Goal: Complete application form

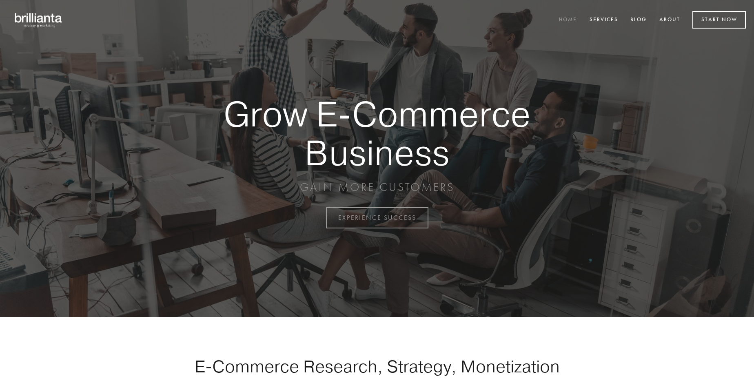
scroll to position [2139, 0]
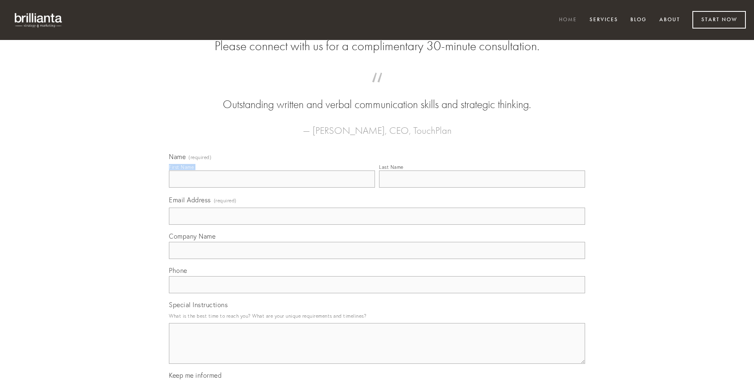
type input "[PERSON_NAME]"
click at [482, 188] on input "Last Name" at bounding box center [482, 179] width 206 height 17
type input "[PERSON_NAME]"
click at [377, 225] on input "Email Address (required)" at bounding box center [377, 216] width 416 height 17
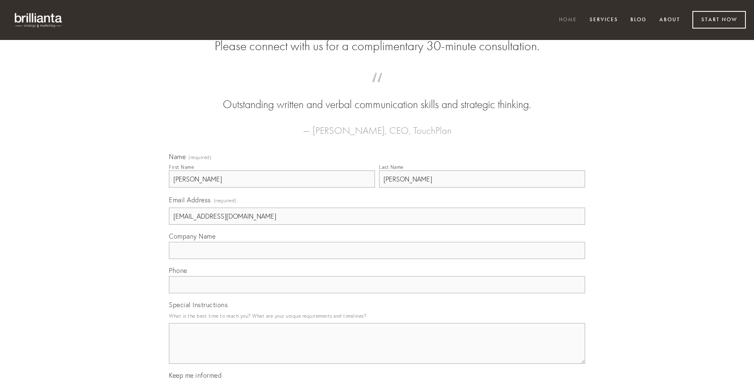
type input "[EMAIL_ADDRESS][DOMAIN_NAME]"
click at [377, 259] on input "Company Name" at bounding box center [377, 250] width 416 height 17
type input "alter"
click at [377, 293] on input "text" at bounding box center [377, 284] width 416 height 17
click at [377, 351] on textarea "Special Instructions" at bounding box center [377, 343] width 416 height 41
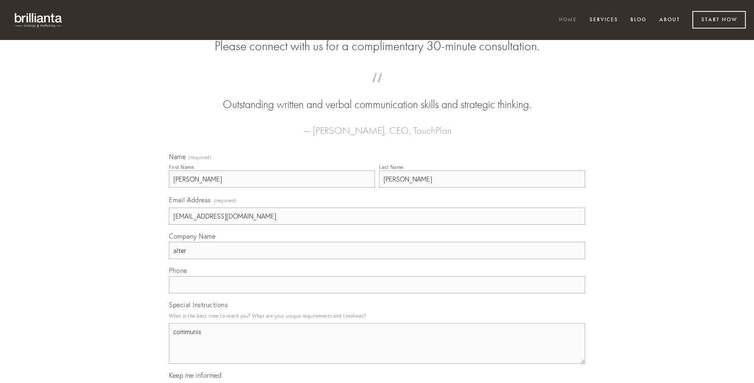
type textarea "communis"
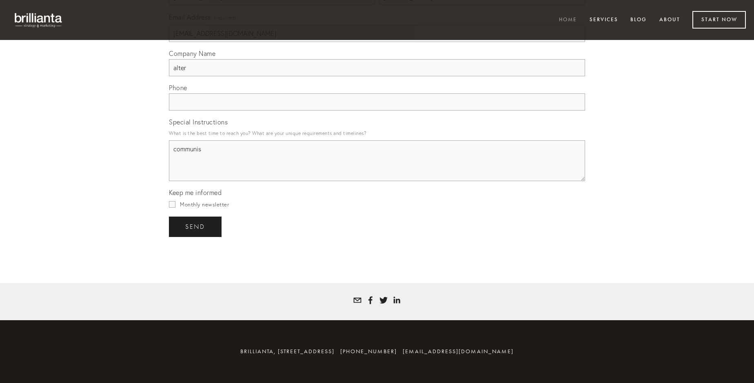
click at [196, 226] on span "send" at bounding box center [195, 226] width 20 height 7
